Goal: Information Seeking & Learning: Learn about a topic

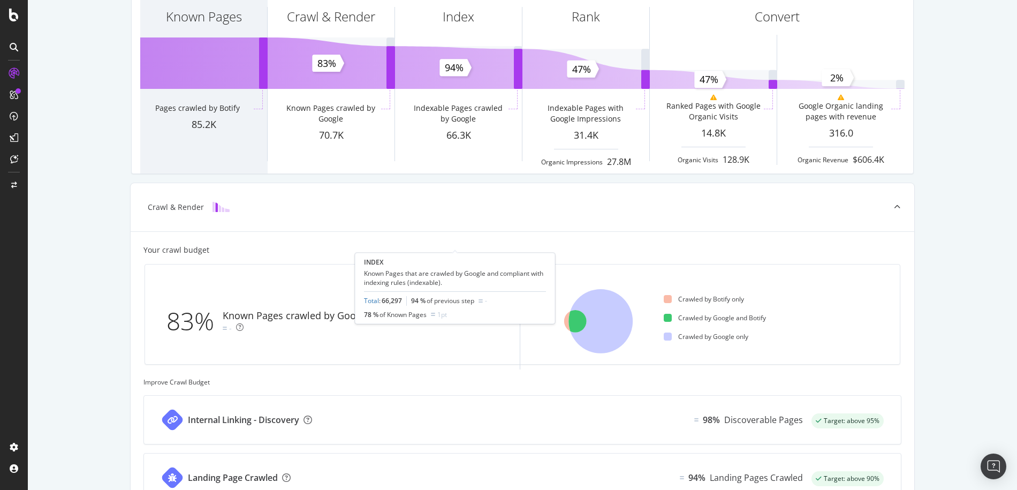
scroll to position [161, 0]
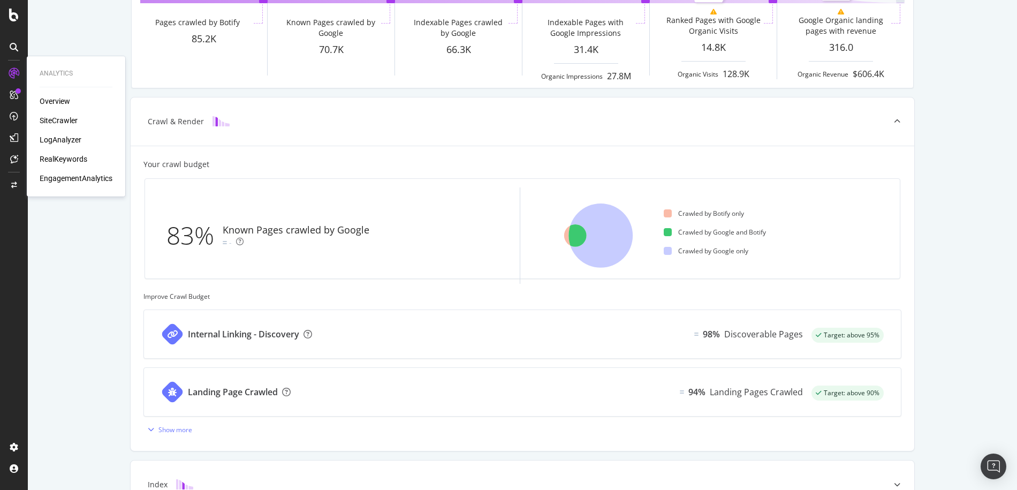
drag, startPoint x: 44, startPoint y: 100, endPoint x: 28, endPoint y: 95, distance: 16.8
click at [44, 100] on div "Overview" at bounding box center [55, 101] width 30 height 11
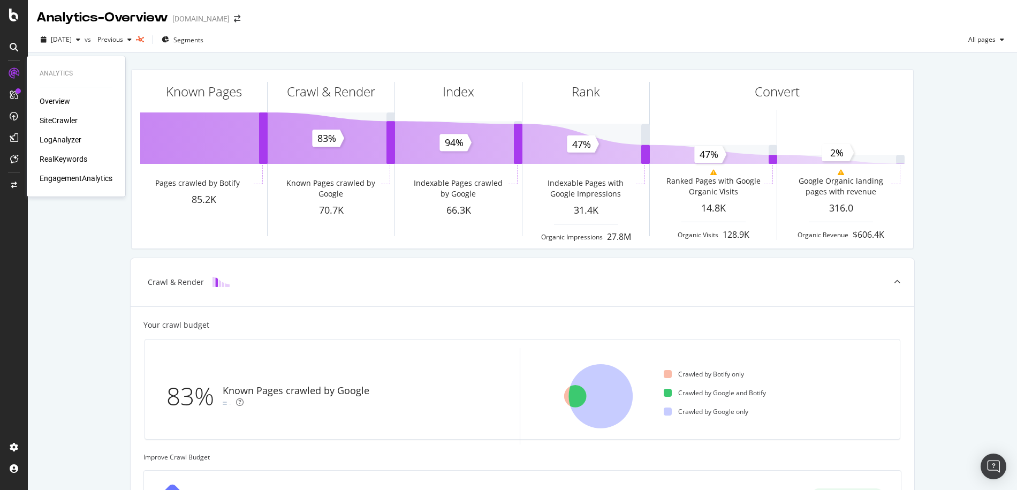
click at [58, 119] on div "SiteCrawler" at bounding box center [59, 120] width 38 height 11
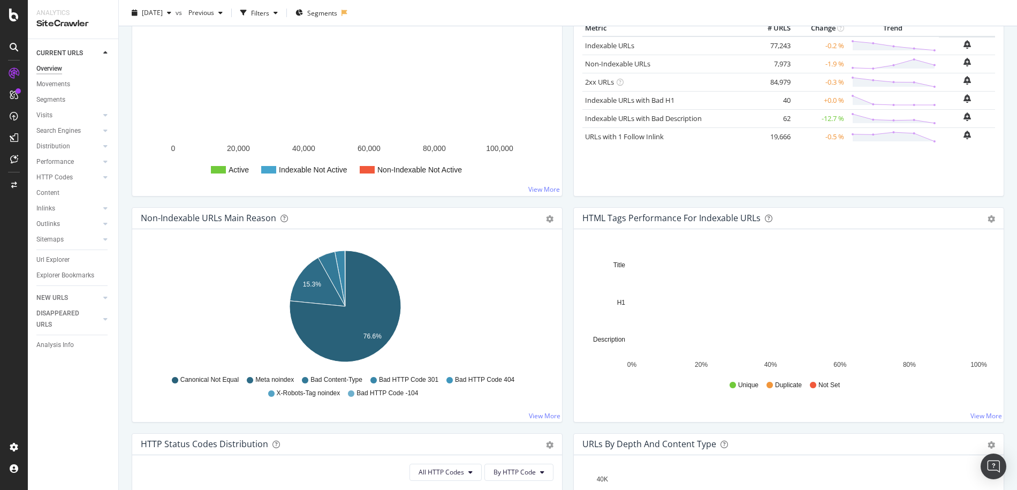
scroll to position [214, 0]
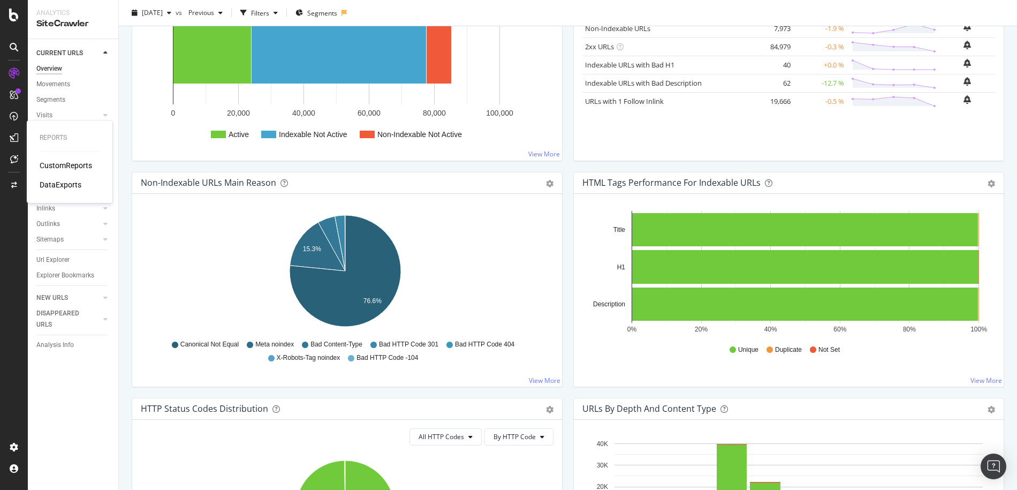
click at [55, 164] on div "CustomReports" at bounding box center [66, 165] width 52 height 11
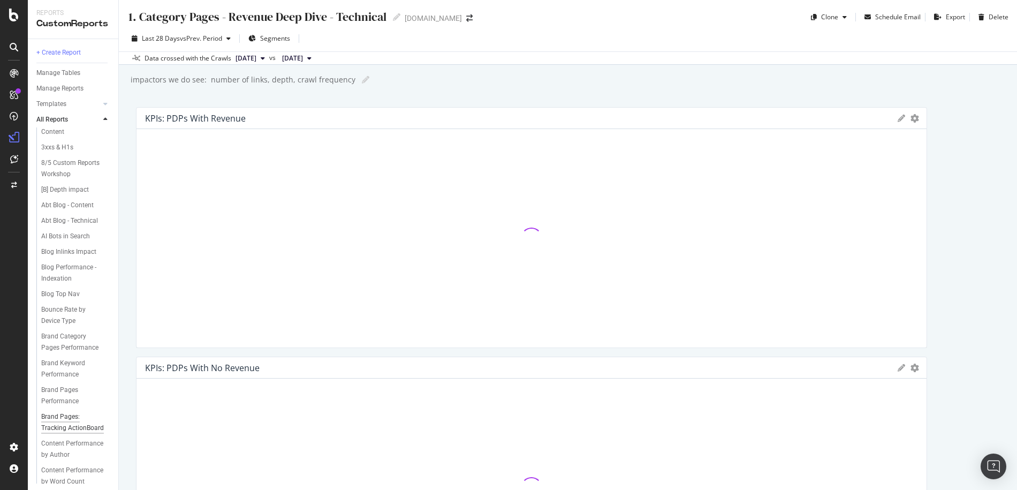
scroll to position [86, 0]
click at [82, 295] on div "AI Bots in Search" at bounding box center [65, 289] width 49 height 11
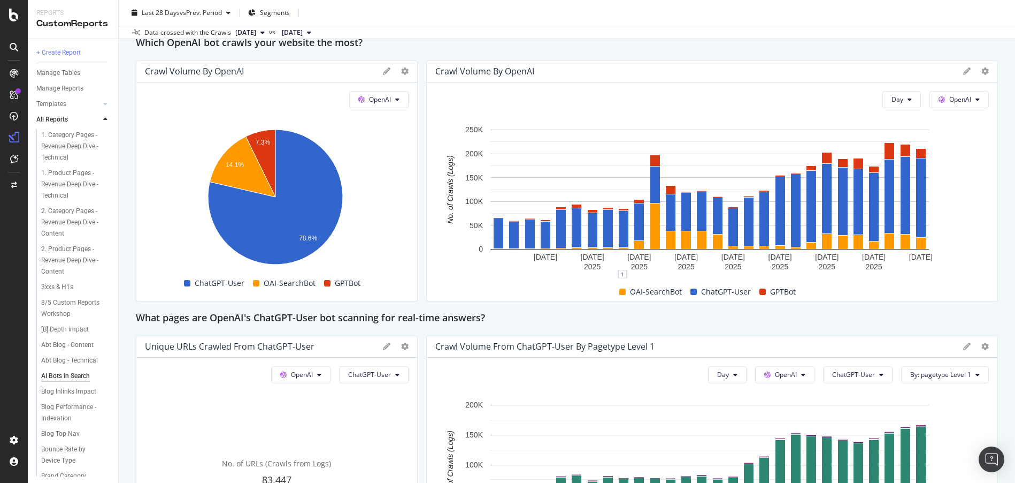
scroll to position [963, 0]
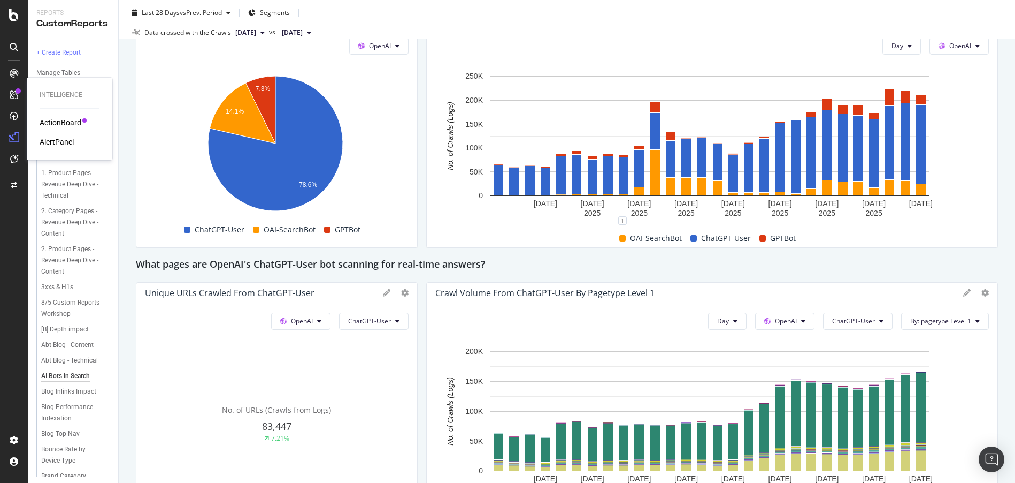
click at [47, 127] on div "ActionBoard" at bounding box center [61, 122] width 42 height 11
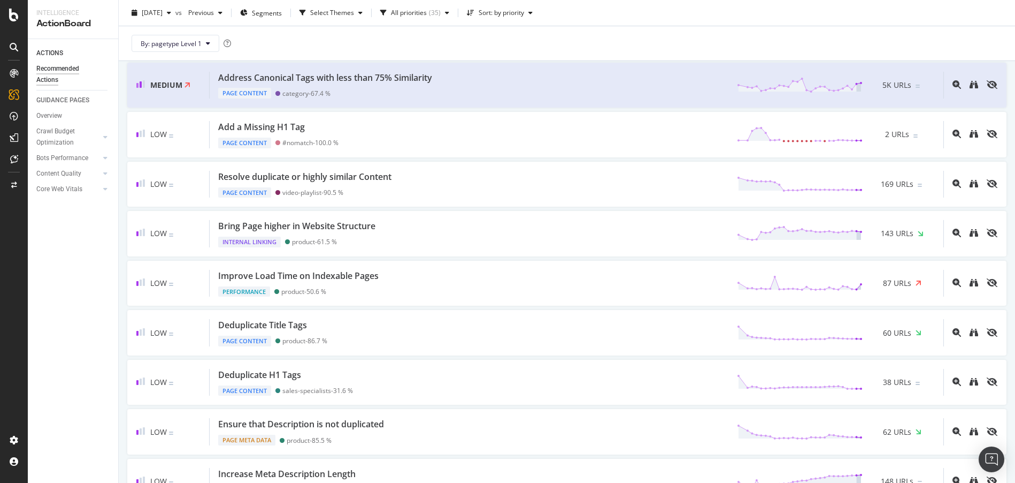
scroll to position [428, 0]
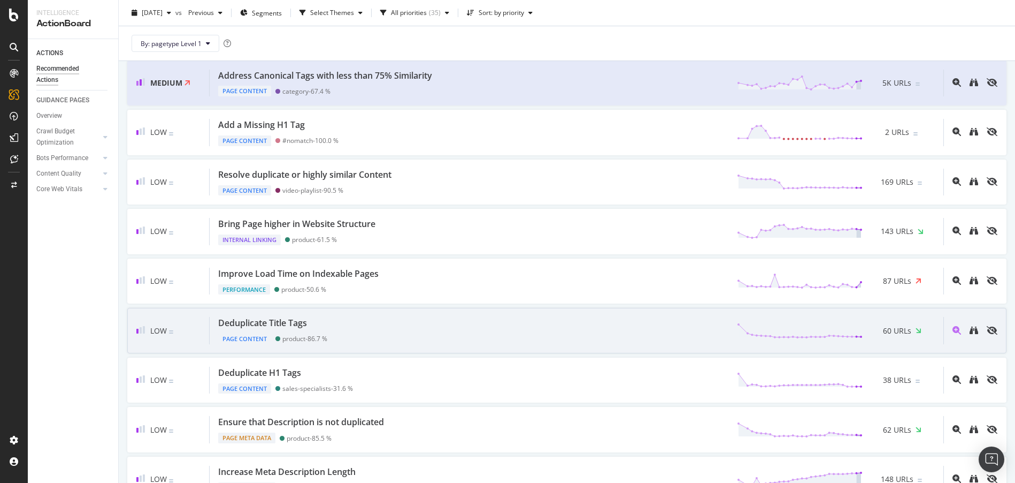
click at [364, 323] on div "Deduplicate Title Tags Page Content product - 86.7 % 60 URLs" at bounding box center [577, 330] width 734 height 27
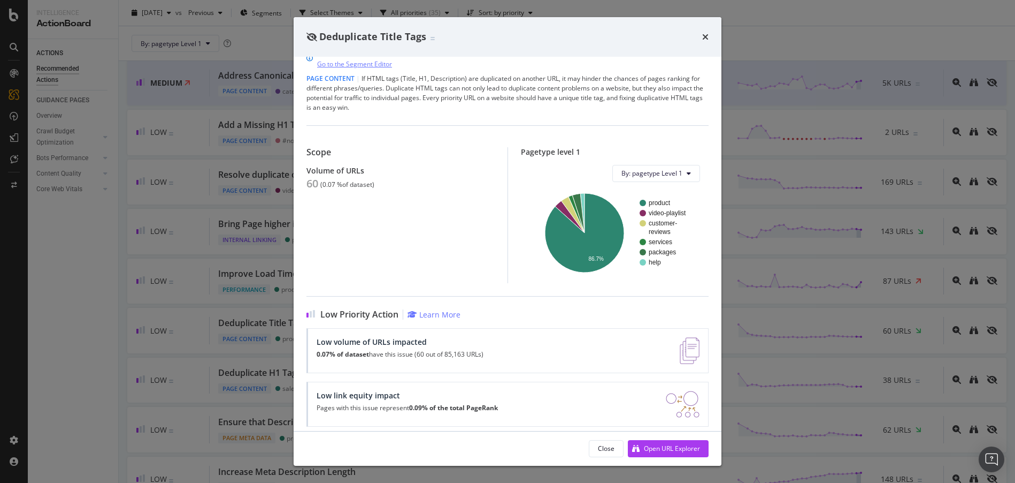
scroll to position [31, 0]
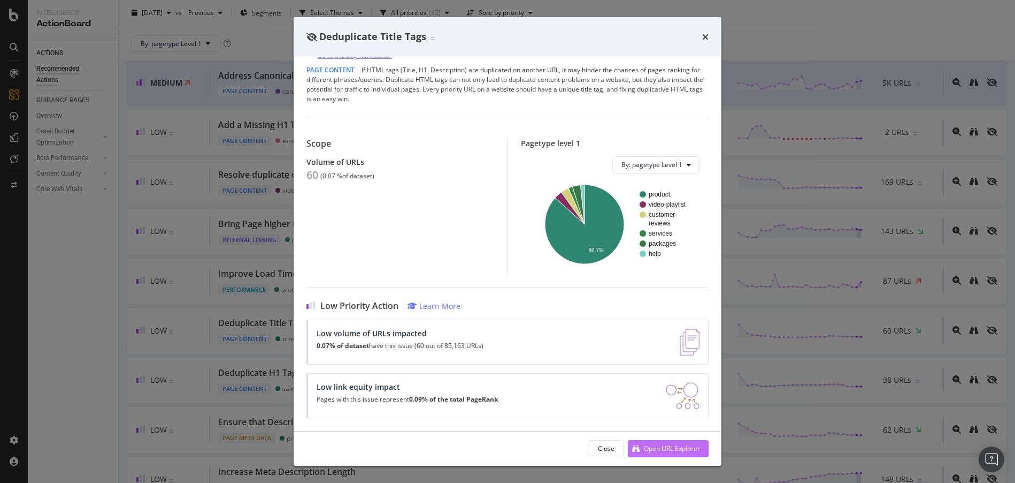
click at [681, 449] on div "Open URL Explorer" at bounding box center [672, 448] width 56 height 9
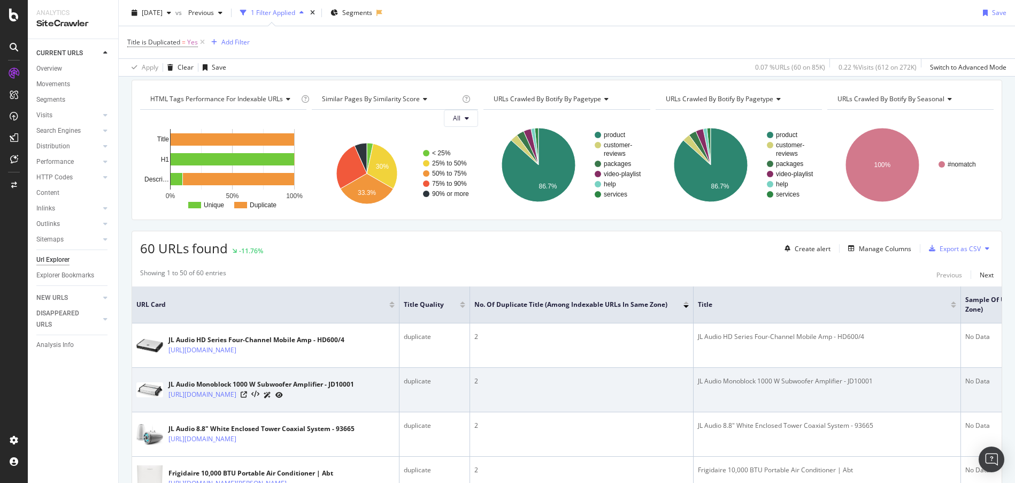
scroll to position [107, 0]
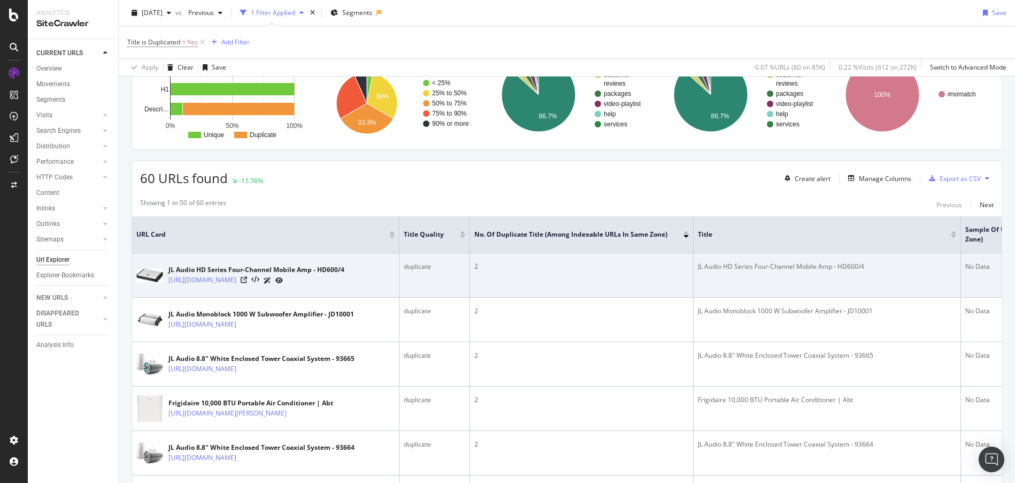
click at [582, 285] on td "2" at bounding box center [582, 275] width 224 height 44
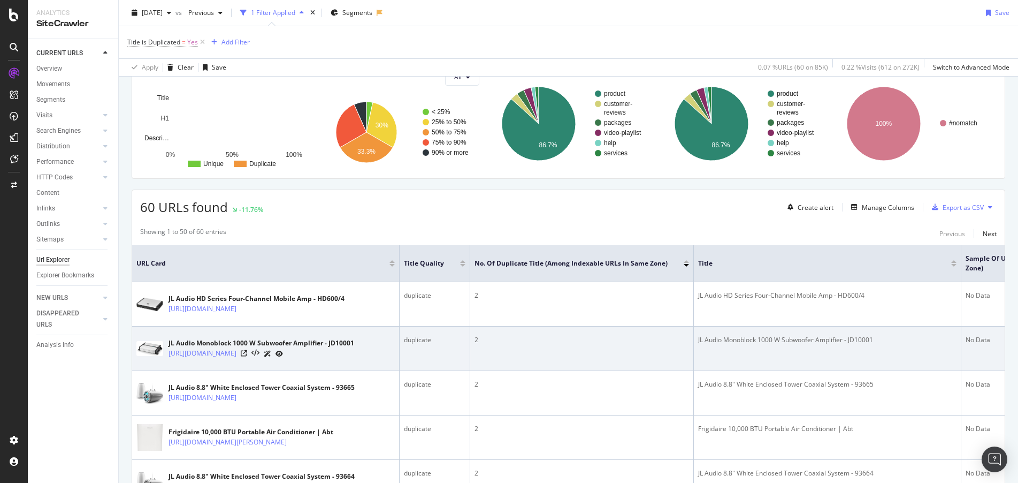
scroll to position [54, 0]
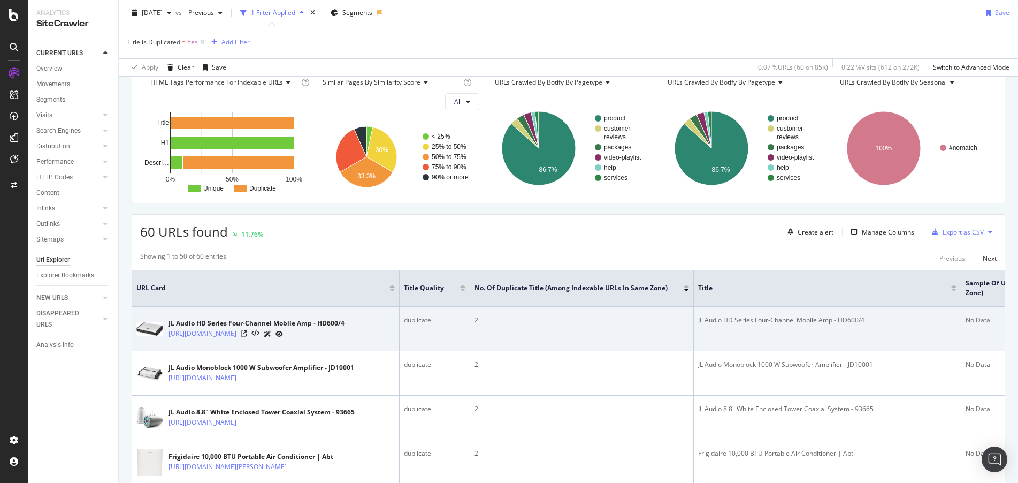
click at [582, 336] on td "2" at bounding box center [582, 329] width 224 height 44
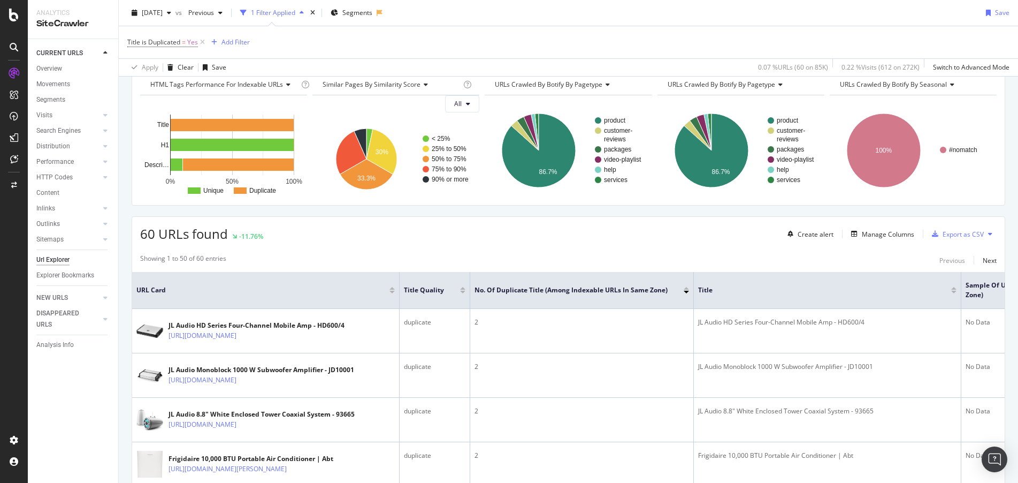
scroll to position [0, 0]
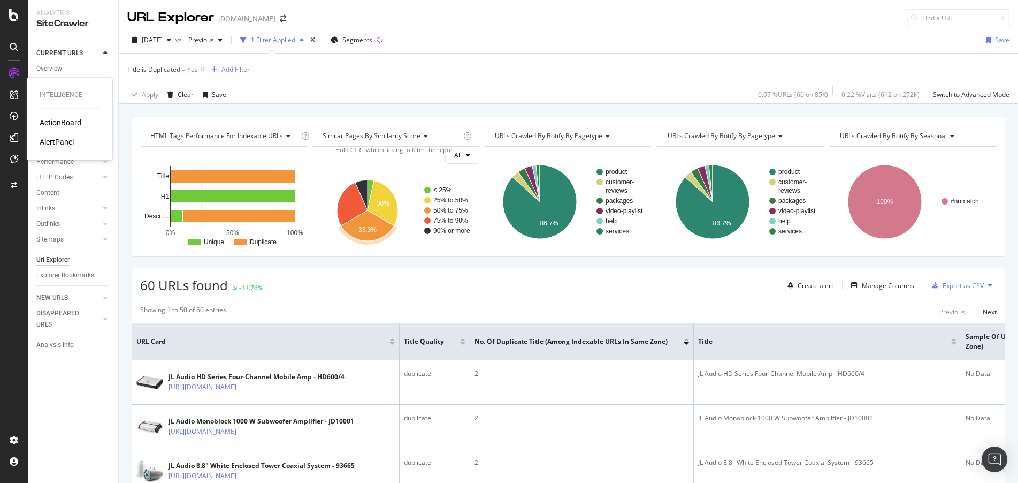
click at [63, 127] on div "ActionBoard" at bounding box center [61, 122] width 42 height 11
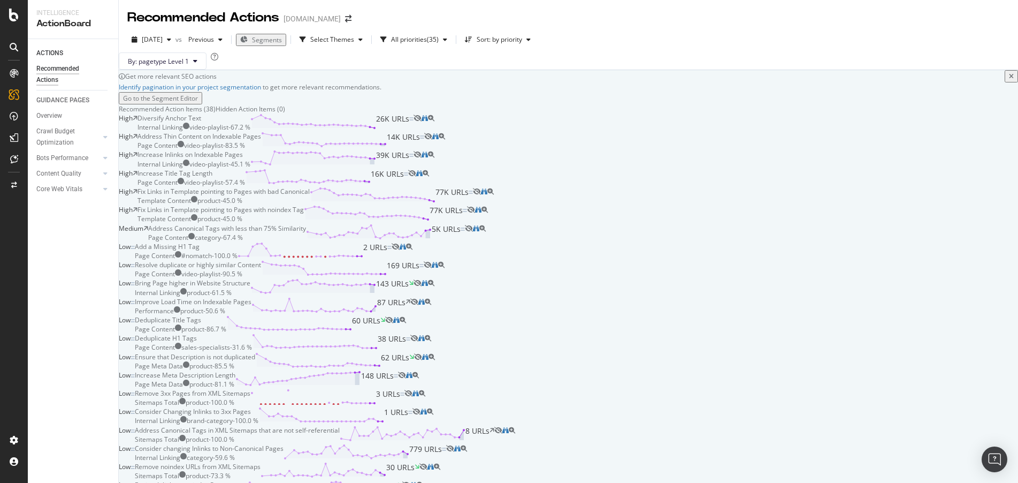
click at [408, 187] on div "Increase Title Tag Length Page Content video-playlist - 57.4 % 16K URLs" at bounding box center [272, 178] width 271 height 18
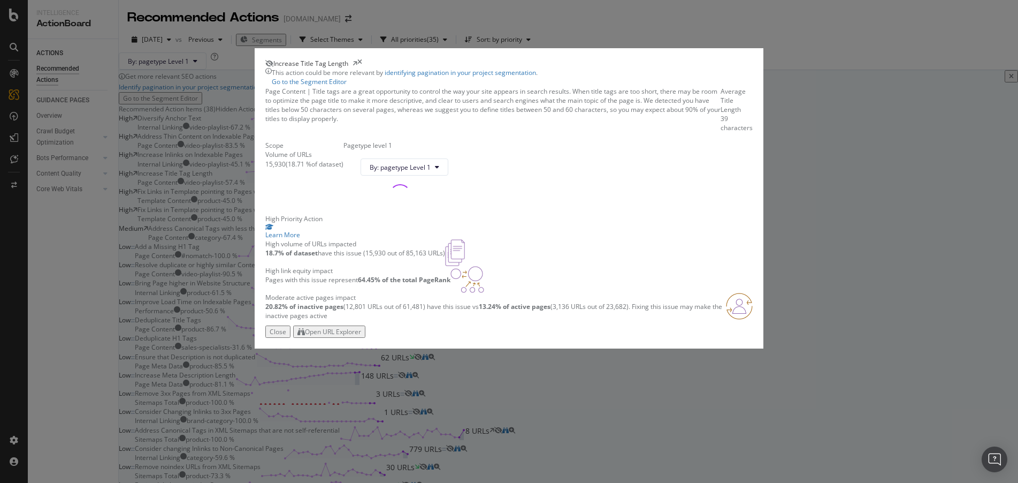
scroll to position [83, 0]
click at [361, 336] on div "Open URL Explorer" at bounding box center [329, 331] width 64 height 9
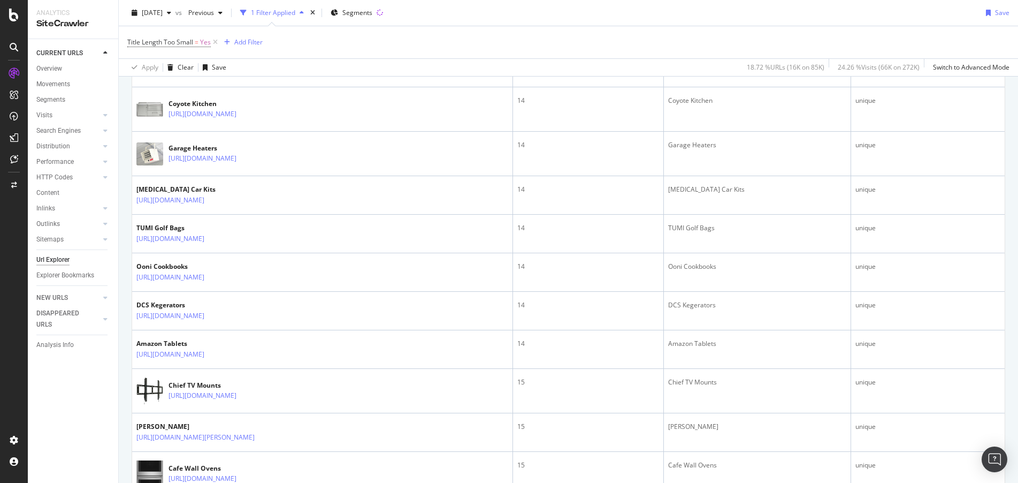
scroll to position [1992, 0]
